Goal: Go to known website: Access a specific website the user already knows

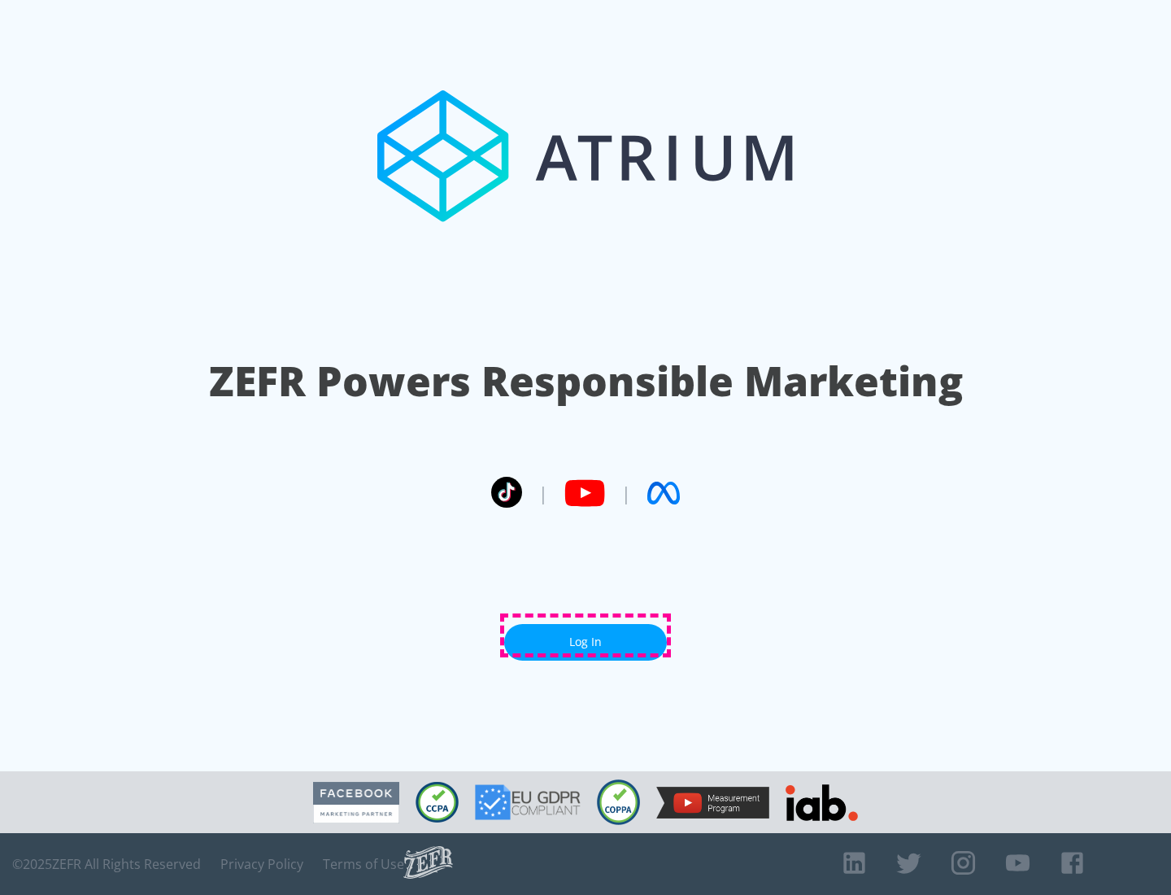
click at [586, 635] on link "Log In" at bounding box center [585, 642] width 163 height 37
